Goal: Task Accomplishment & Management: Manage account settings

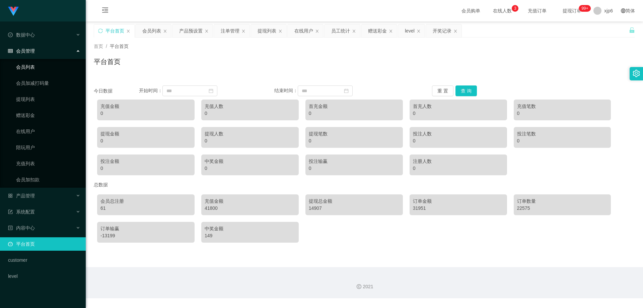
click at [22, 71] on link "会员列表" at bounding box center [48, 66] width 64 height 13
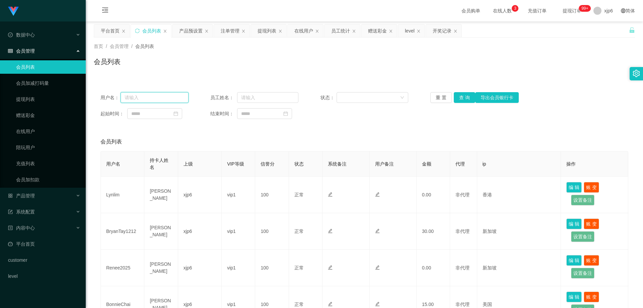
click at [157, 99] on input "text" at bounding box center [155, 97] width 68 height 11
paste input "91090540"
type input "91090540"
drag, startPoint x: 461, startPoint y: 98, endPoint x: 441, endPoint y: 110, distance: 23.9
click at [461, 98] on button "查 询" at bounding box center [464, 97] width 21 height 11
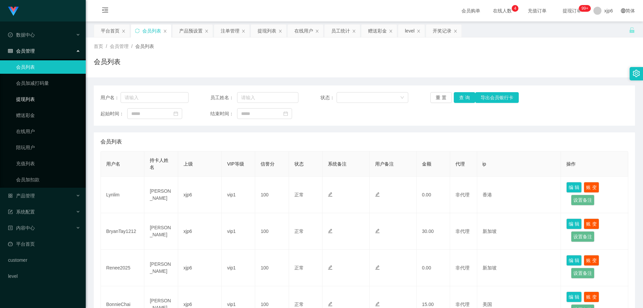
click at [37, 94] on link "提现列表" at bounding box center [48, 99] width 64 height 13
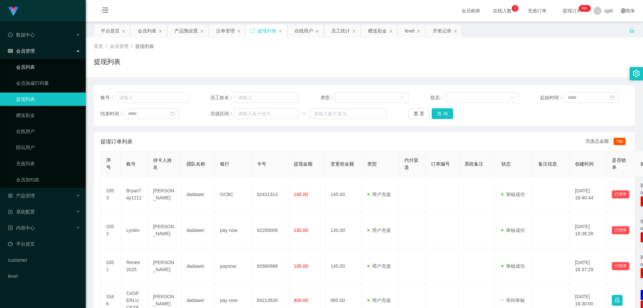
click at [40, 65] on link "会员列表" at bounding box center [48, 66] width 64 height 13
